Goal: Task Accomplishment & Management: Use online tool/utility

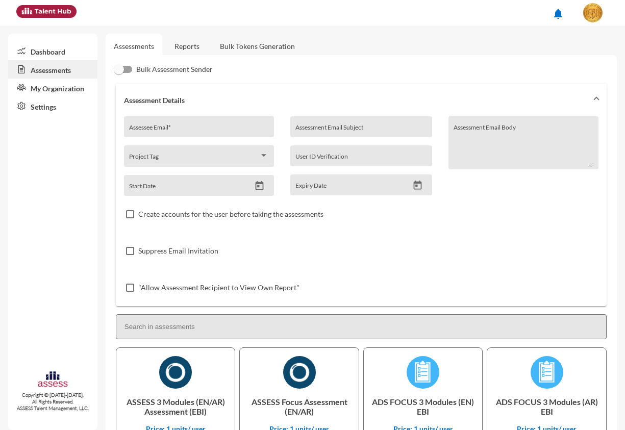
click at [229, 47] on link "Bulk Tokens Generation" at bounding box center [257, 46] width 91 height 25
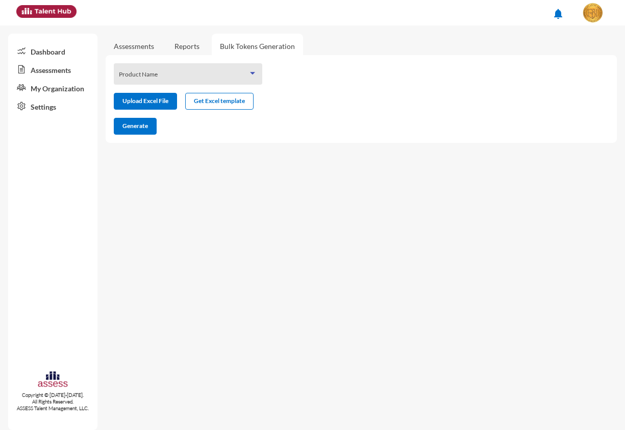
click at [209, 79] on span at bounding box center [183, 77] width 128 height 8
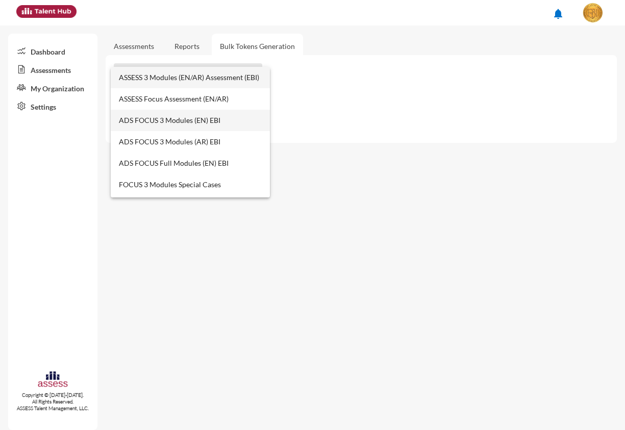
click at [212, 118] on span "ADS FOCUS 3 Modules (EN) EBI" at bounding box center [190, 120] width 143 height 21
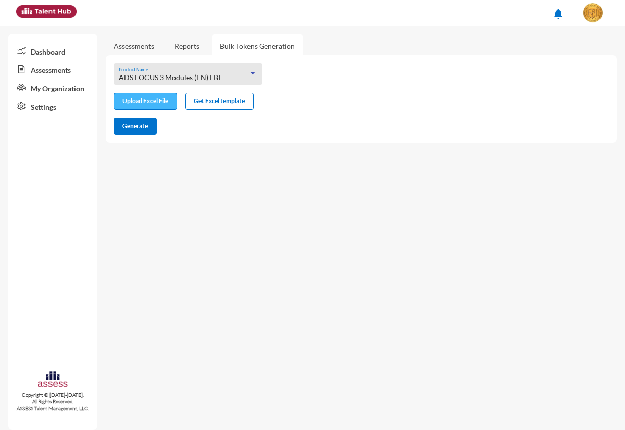
click at [161, 103] on input "file" at bounding box center [145, 102] width 62 height 11
type input "C:\fakepath\excel (1).xlsx"
click at [133, 118] on button "Generate" at bounding box center [135, 126] width 43 height 17
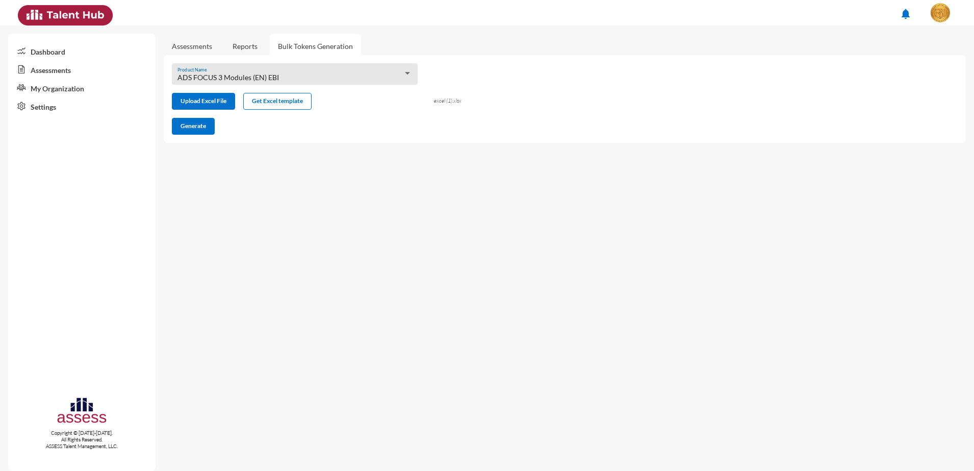
click at [241, 73] on span "ADS FOCUS 3 Modules (EN) EBI" at bounding box center [227, 77] width 101 height 9
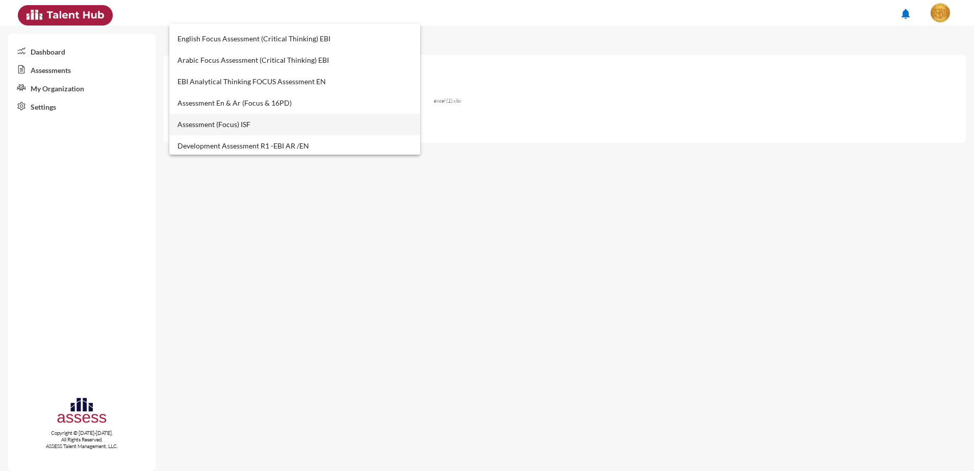
scroll to position [449, 0]
click at [200, 87] on span "EBI Analytical Thinking FOCUS Assessment EN" at bounding box center [294, 78] width 235 height 21
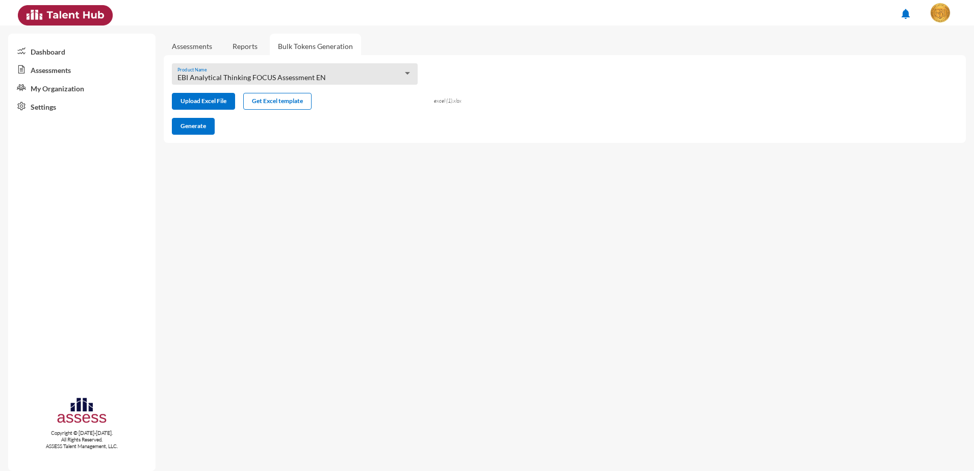
click at [312, 68] on div "EBI Analytical Thinking FOCUS Assessment EN Product Name" at bounding box center [295, 73] width 246 height 21
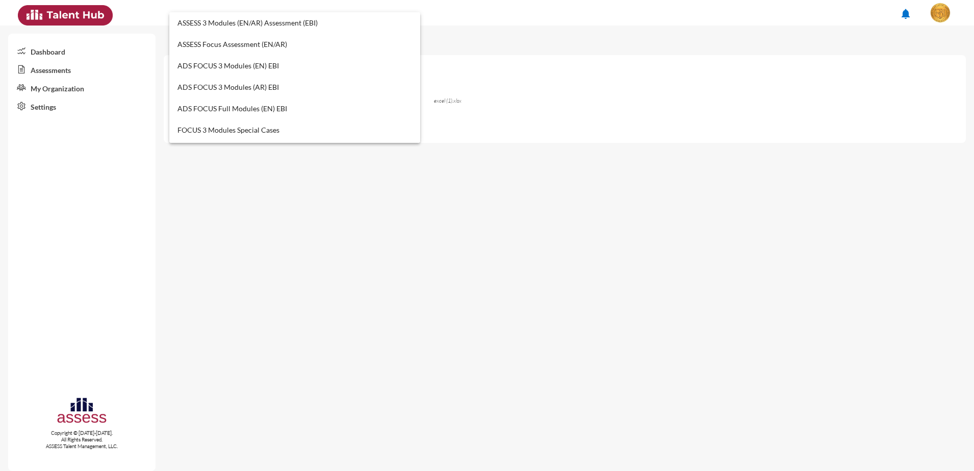
scroll to position [438, 0]
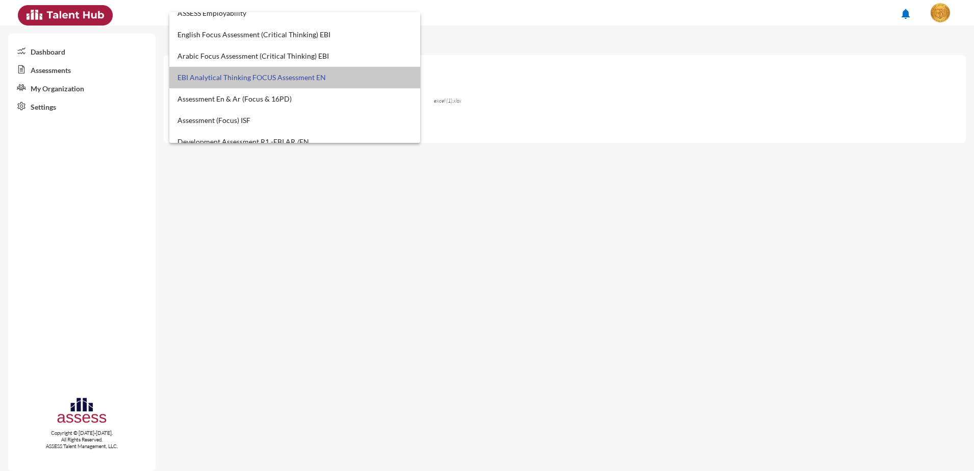
click at [317, 68] on span "EBI Analytical Thinking FOCUS Assessment EN" at bounding box center [294, 77] width 235 height 21
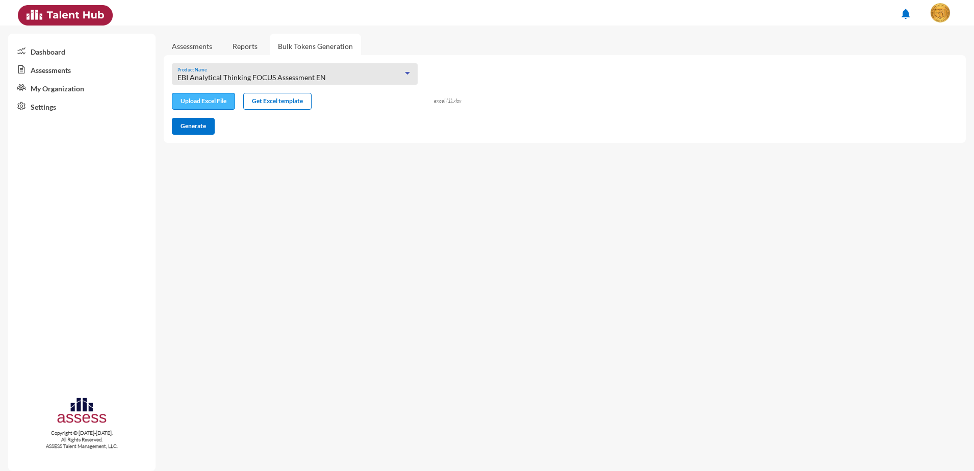
click at [217, 106] on input "file" at bounding box center [203, 102] width 62 height 11
click at [184, 133] on button "Generate" at bounding box center [193, 126] width 43 height 17
drag, startPoint x: 198, startPoint y: 122, endPoint x: 204, endPoint y: 126, distance: 7.4
click at [198, 122] on span "Generate" at bounding box center [192, 126] width 25 height 8
click at [183, 124] on span "Generate" at bounding box center [192, 126] width 25 height 8
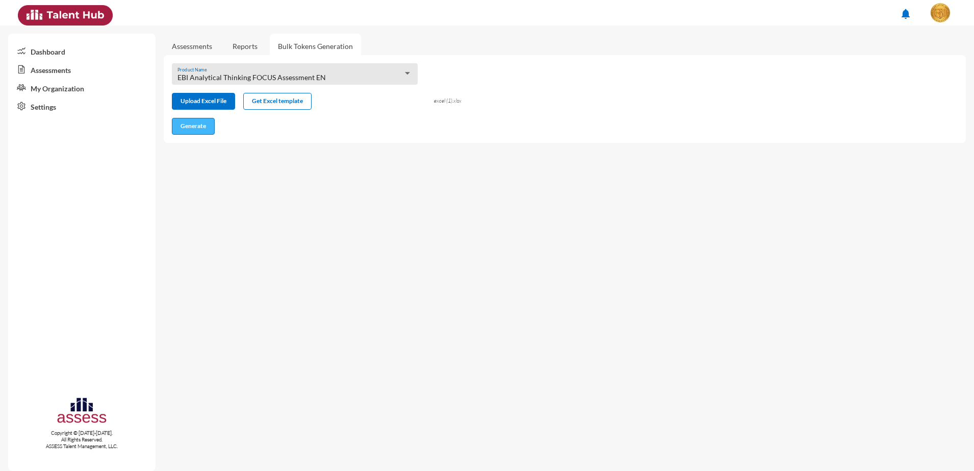
click at [184, 123] on span "Generate" at bounding box center [192, 126] width 25 height 8
click at [193, 123] on span "Generate" at bounding box center [192, 126] width 25 height 8
click at [283, 67] on div "Product Name" at bounding box center [295, 73] width 246 height 21
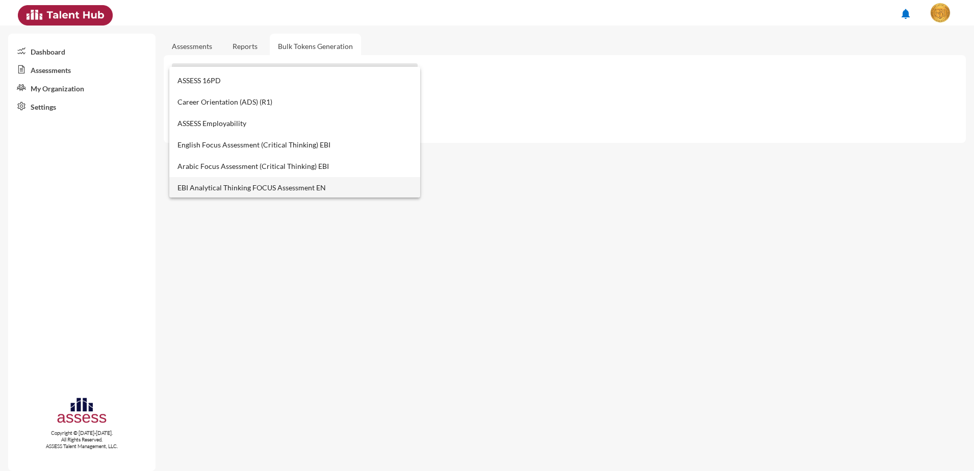
click at [279, 193] on span "EBI Analytical Thinking FOCUS Assessment EN" at bounding box center [294, 187] width 235 height 21
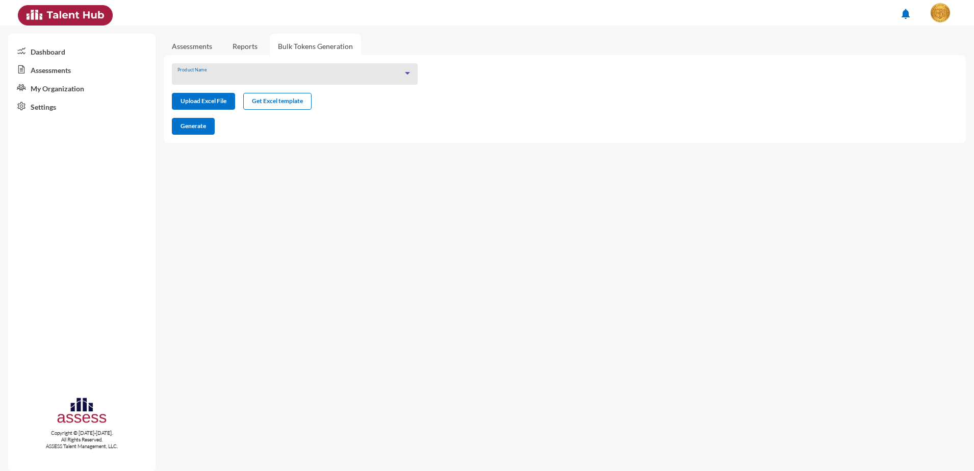
scroll to position [383, 0]
click at [218, 103] on input "file" at bounding box center [203, 102] width 62 height 11
type input "C:\fakepath\excel (1).xlsx"
click at [186, 122] on span "Generate" at bounding box center [192, 126] width 25 height 8
